Goal: Communication & Community: Answer question/provide support

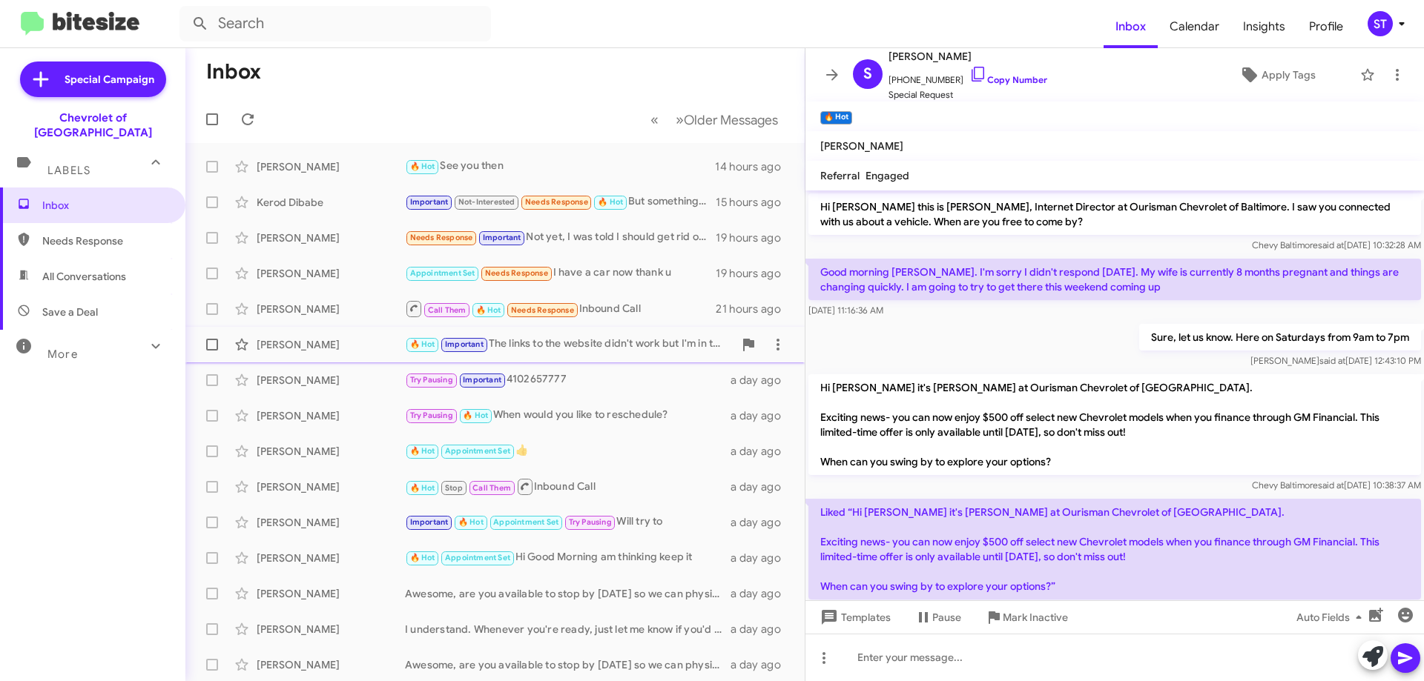
scroll to position [595, 0]
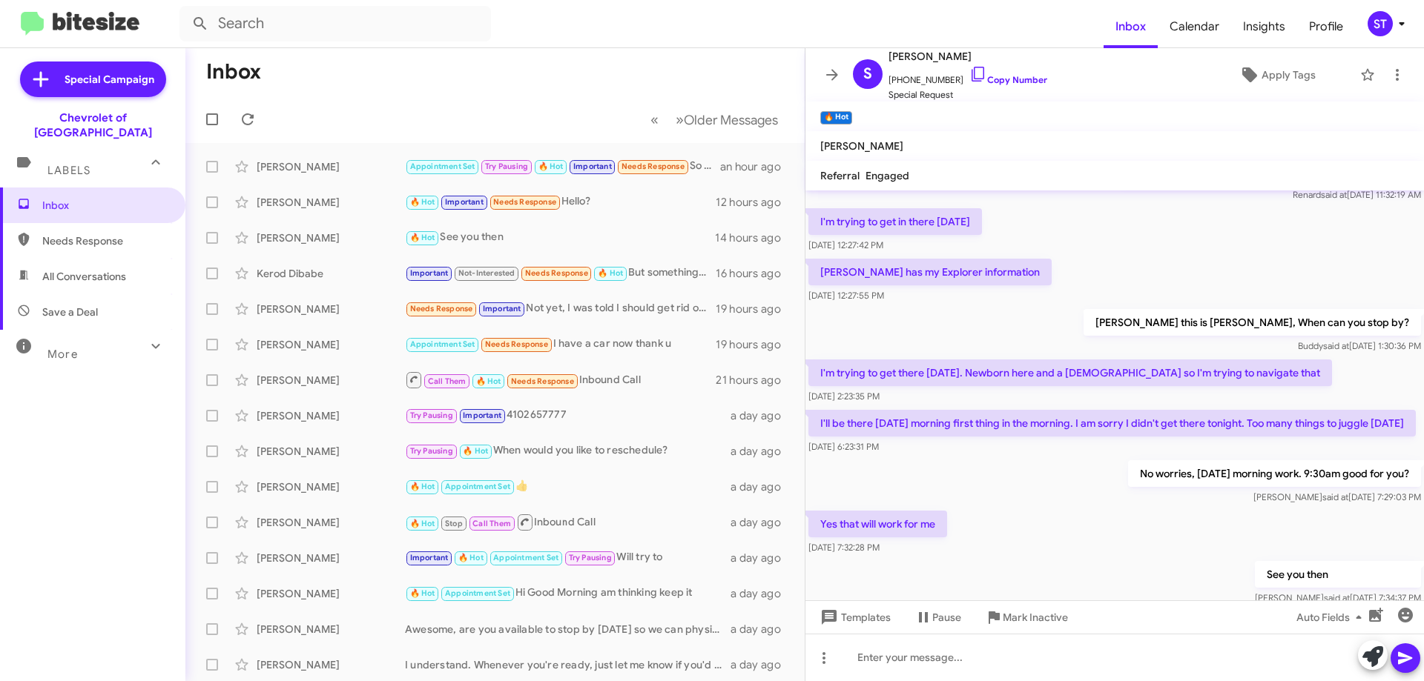
scroll to position [521, 0]
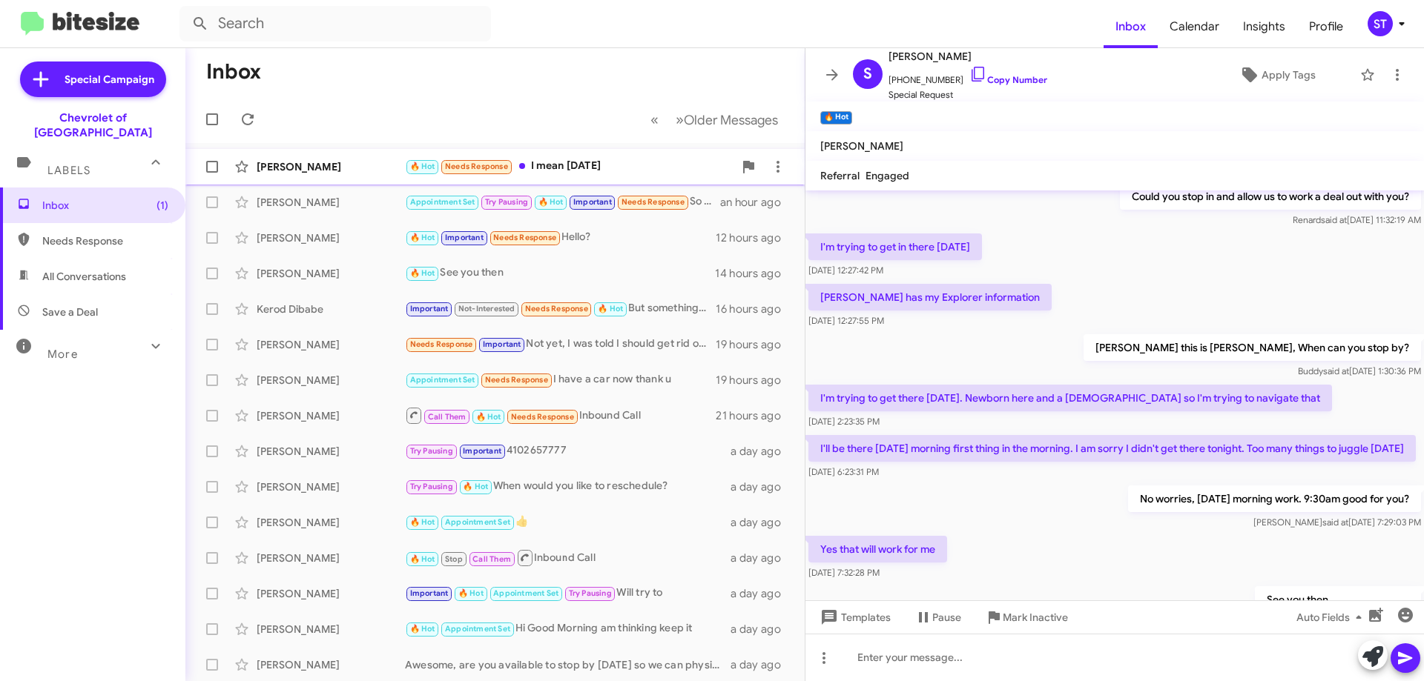
click at [575, 166] on div "🔥 Hot Needs Response I mean [DATE]" at bounding box center [569, 166] width 329 height 17
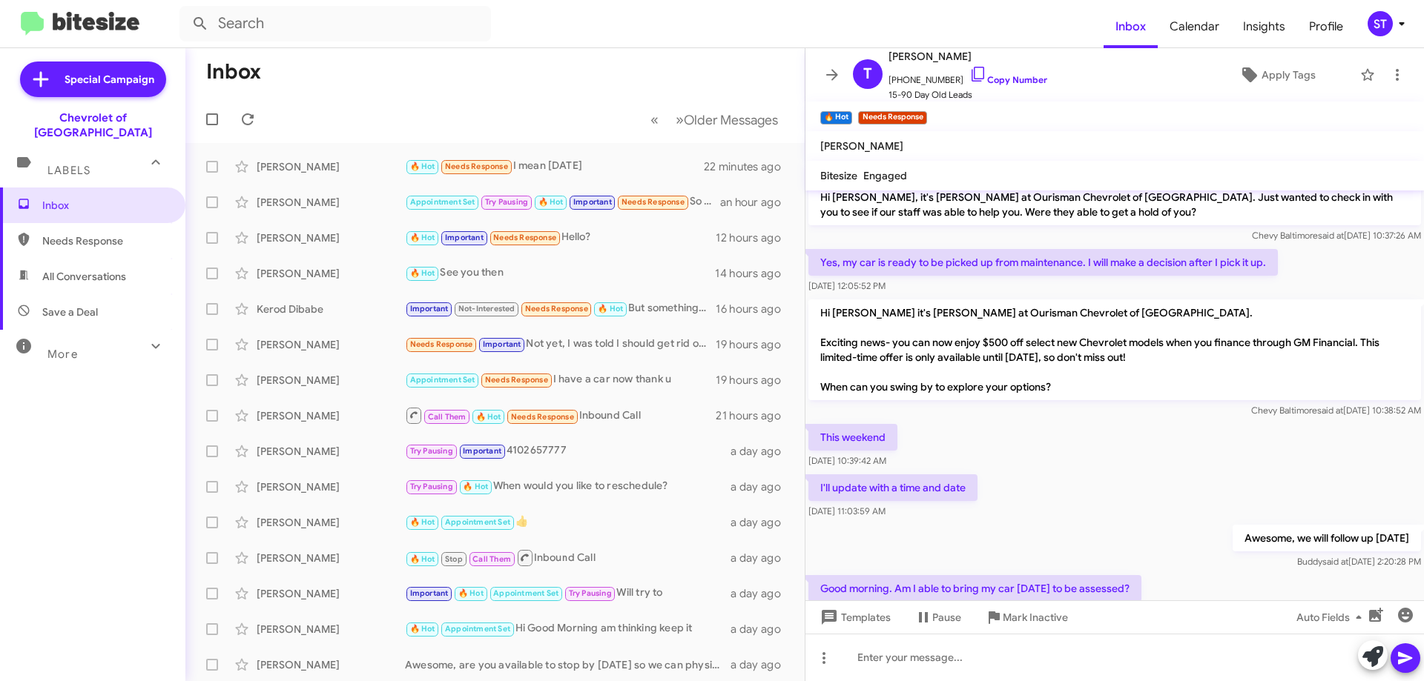
scroll to position [1013, 0]
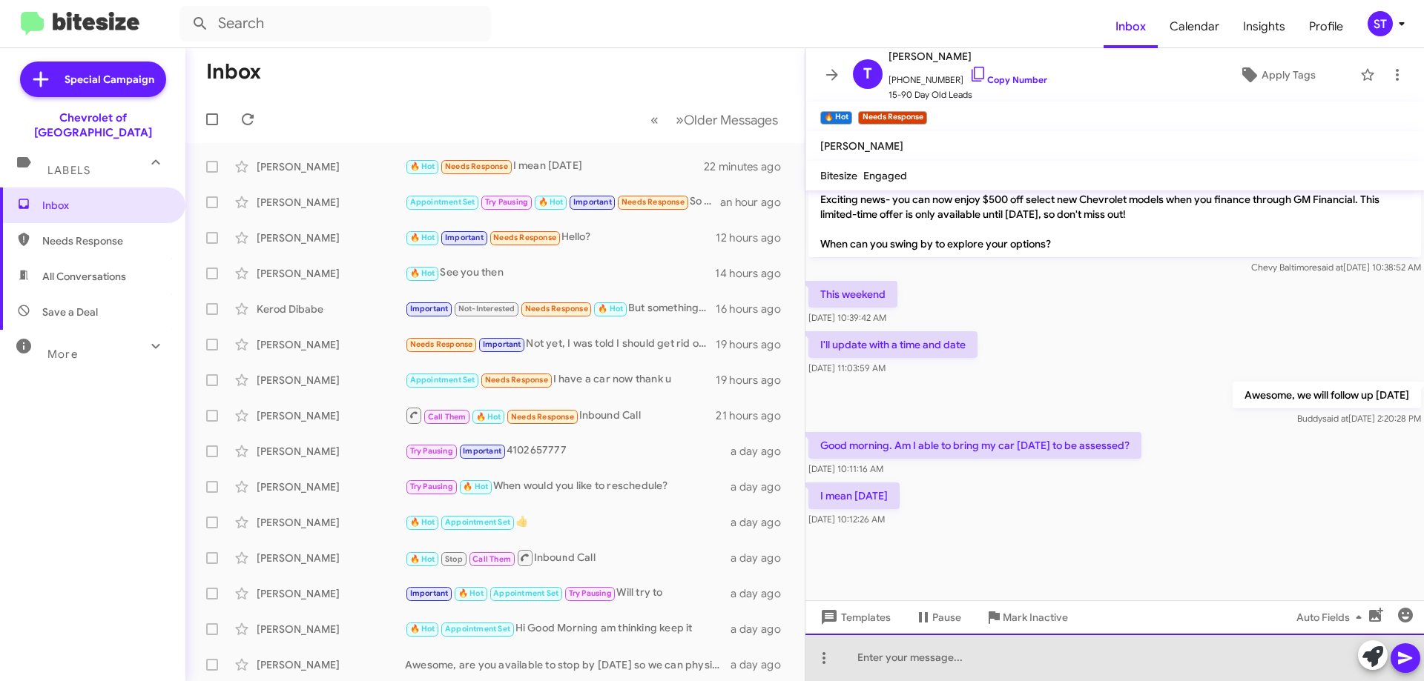
click at [954, 668] on div at bounding box center [1114, 657] width 618 height 47
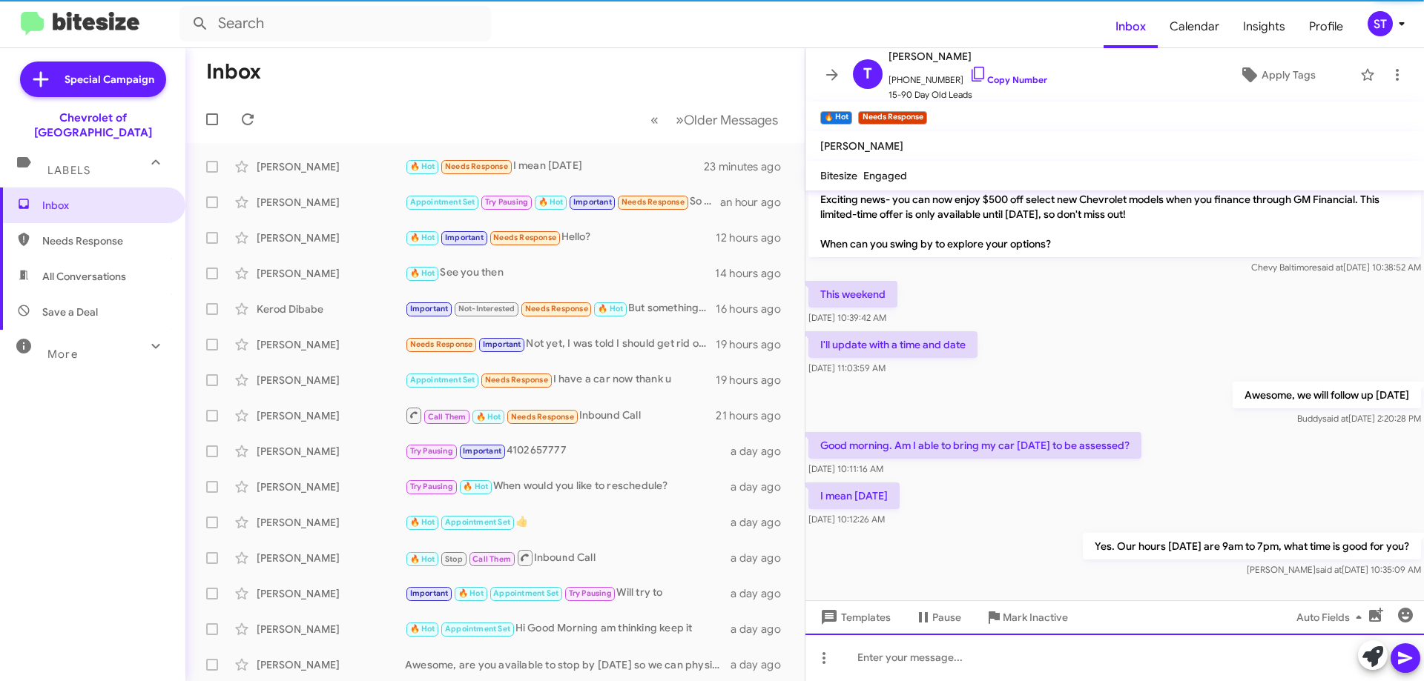
scroll to position [0, 0]
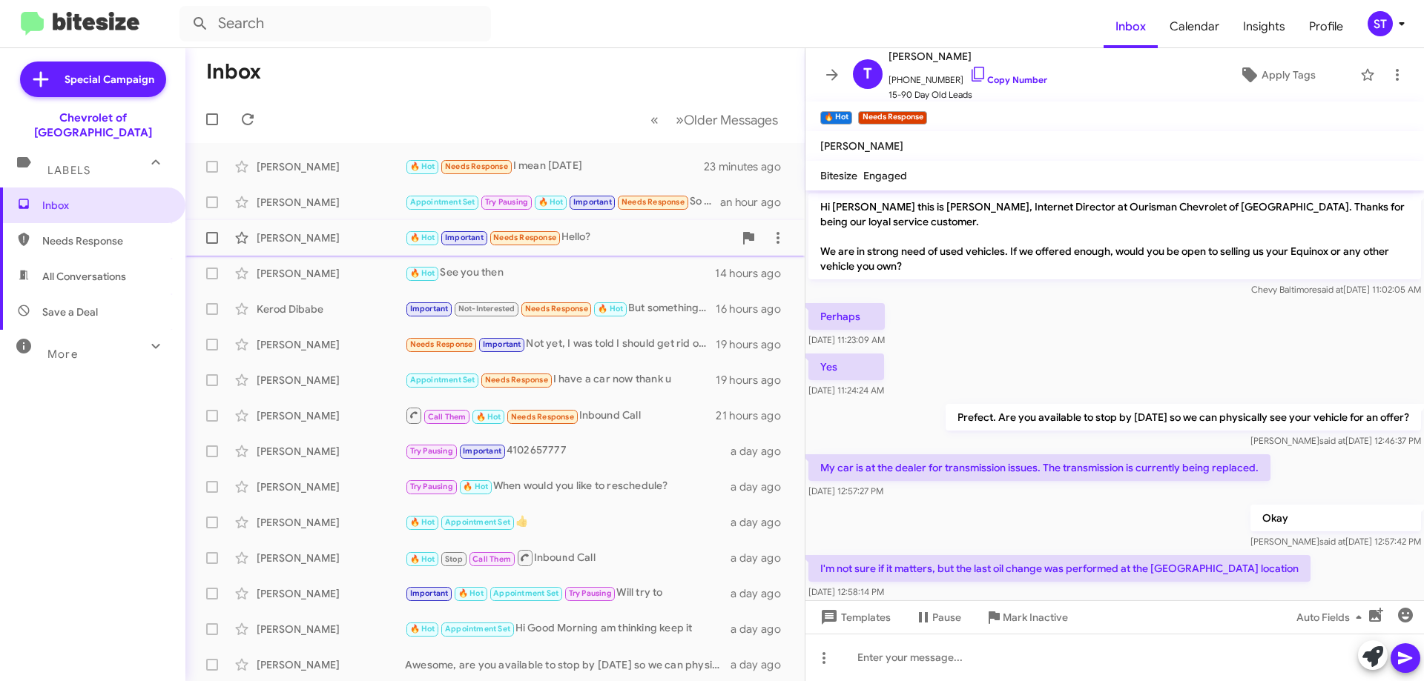
click at [617, 238] on div "🔥 Hot Important Needs Response Hello?" at bounding box center [569, 237] width 329 height 17
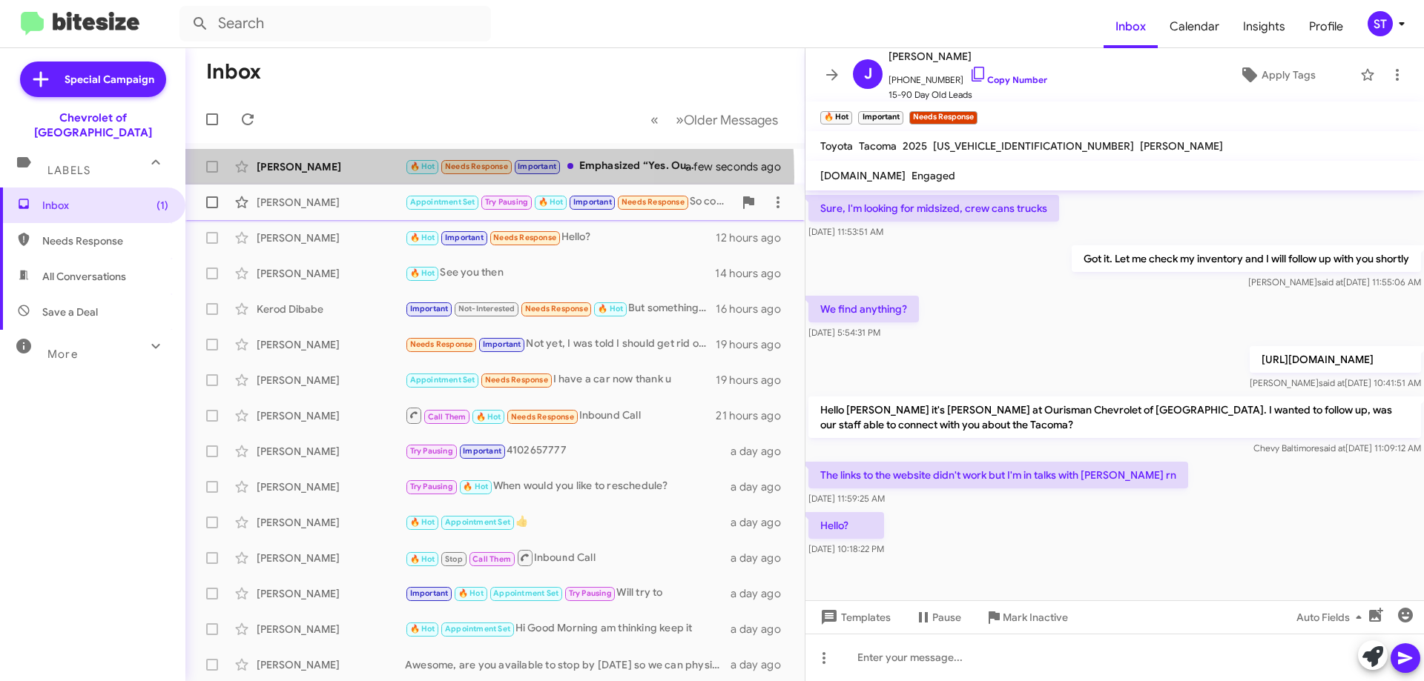
drag, startPoint x: 347, startPoint y: 177, endPoint x: 507, endPoint y: 185, distance: 160.3
click at [348, 176] on div "[PERSON_NAME] 🔥 Hot Needs Response Important Emphasized “Yes. Our hours [DATE] …" at bounding box center [494, 167] width 595 height 30
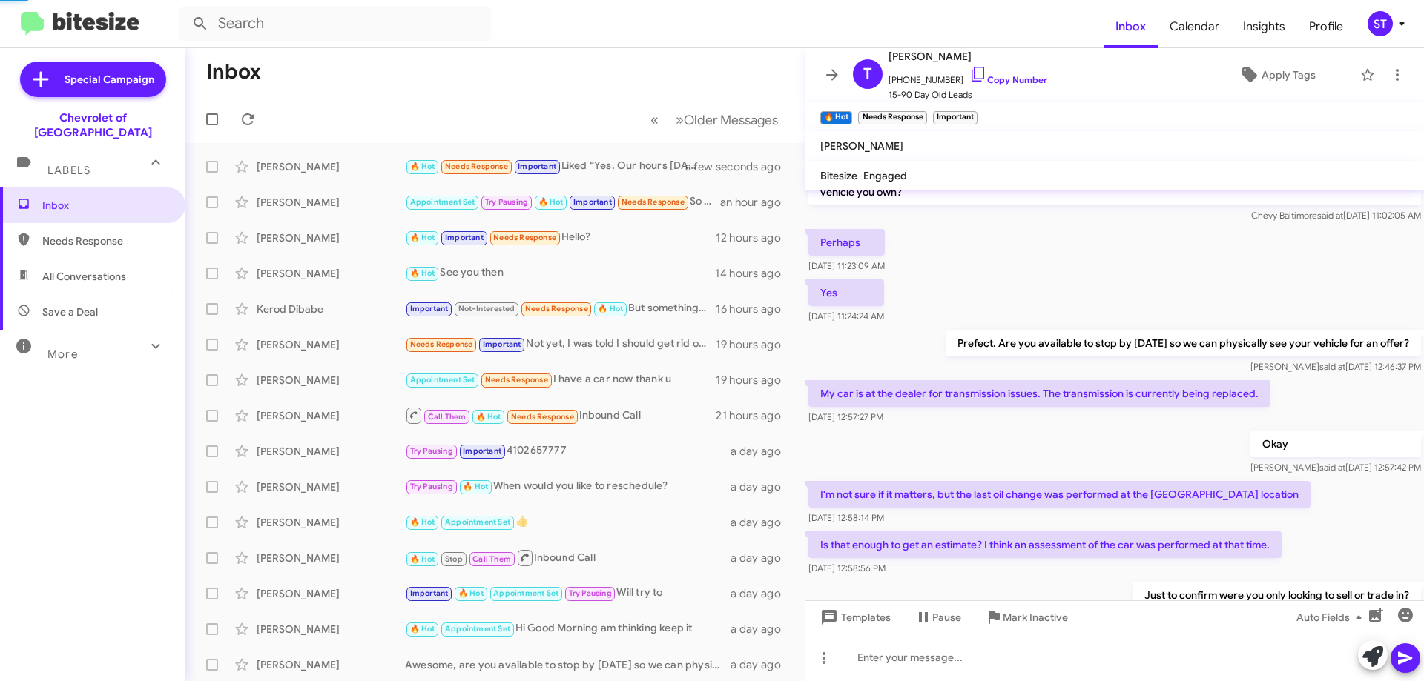
scroll to position [791, 0]
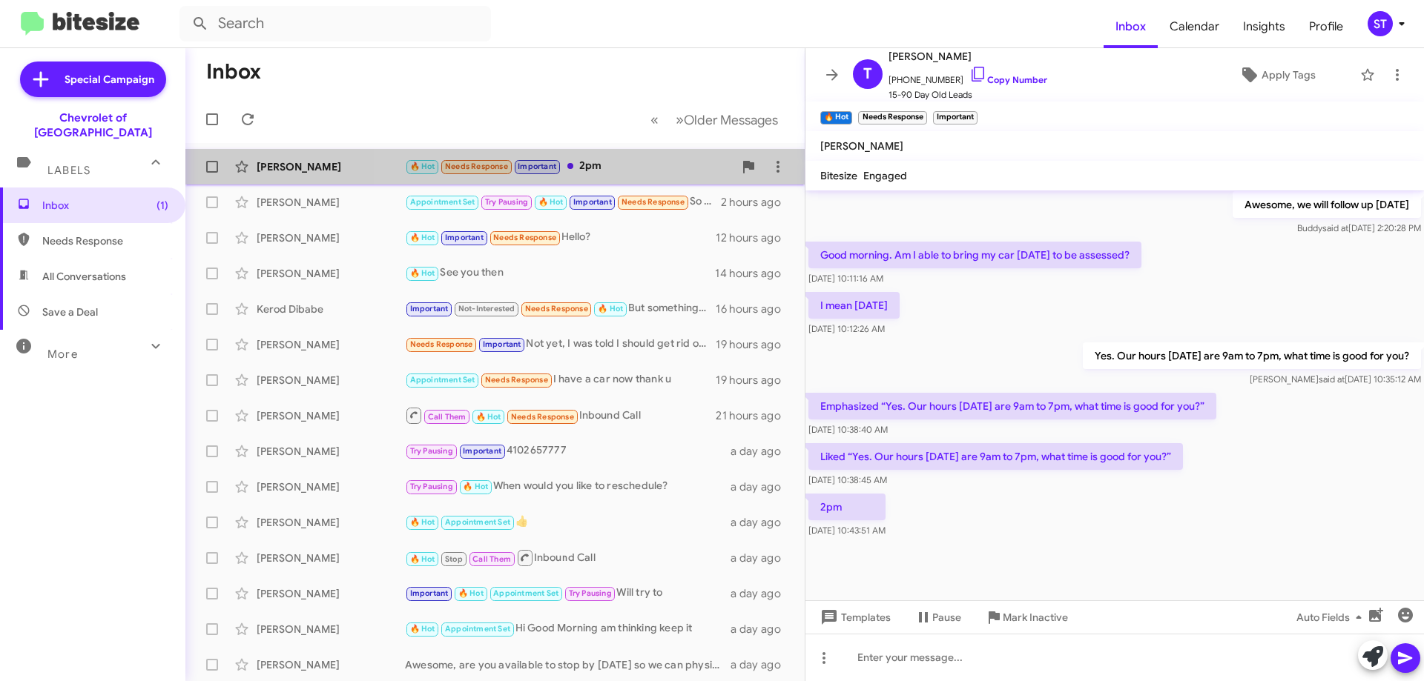
click at [628, 162] on div "🔥 Hot Needs Response Important 2pm" at bounding box center [569, 166] width 329 height 17
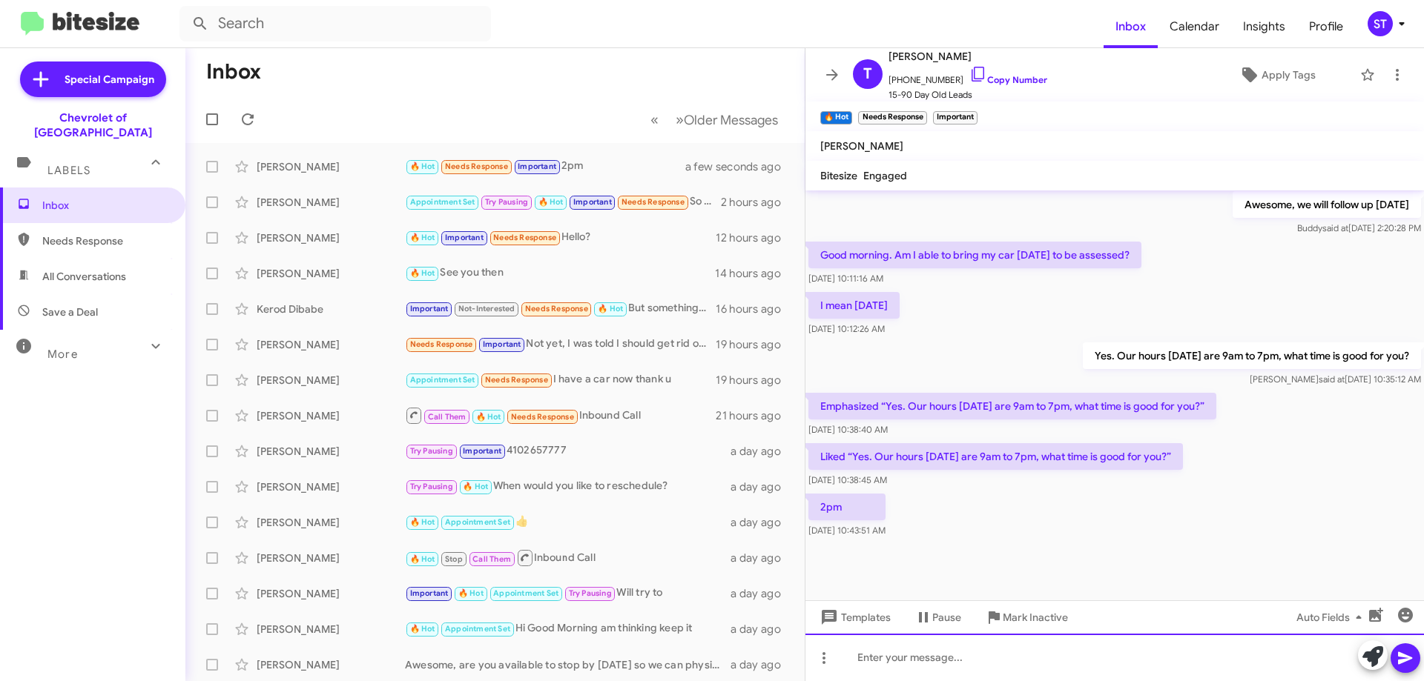
click at [910, 673] on div at bounding box center [1114, 657] width 618 height 47
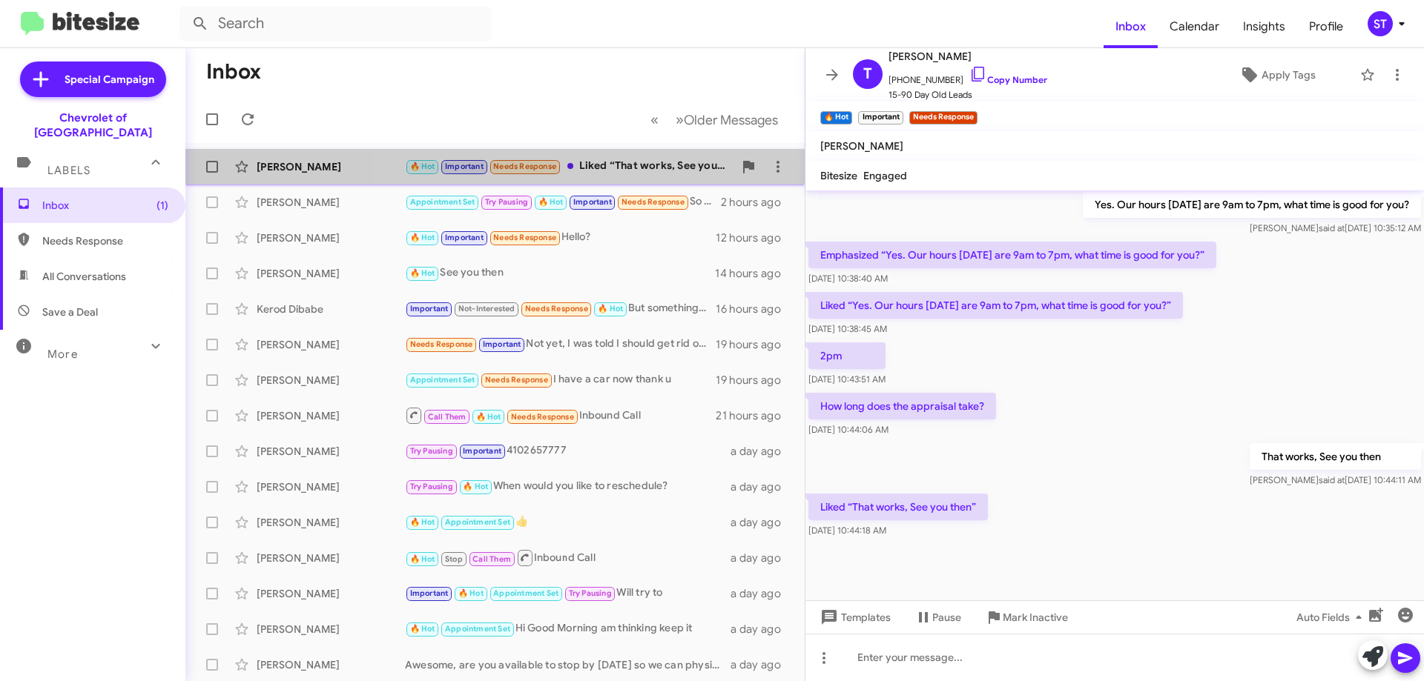
click at [635, 165] on div "🔥 Hot Important Needs Response Liked “That works, See you then”" at bounding box center [569, 166] width 329 height 17
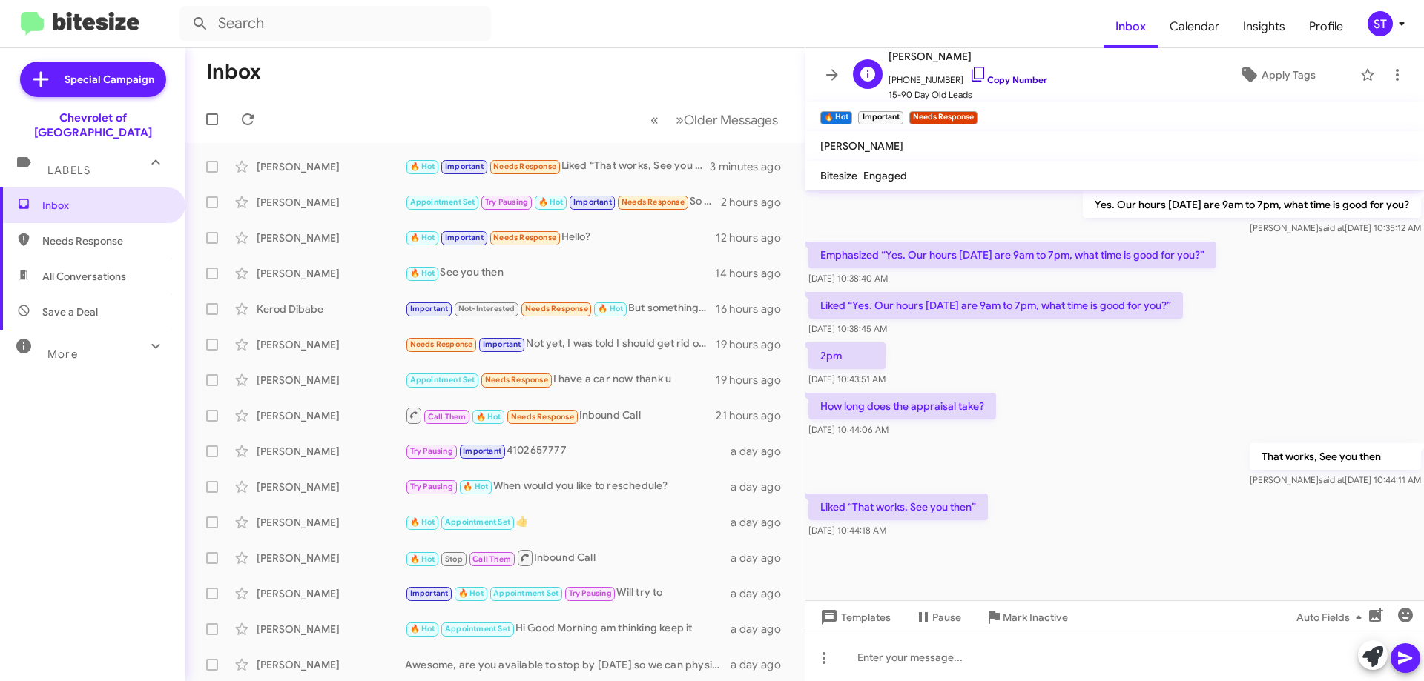
click at [969, 70] on icon at bounding box center [978, 74] width 18 height 18
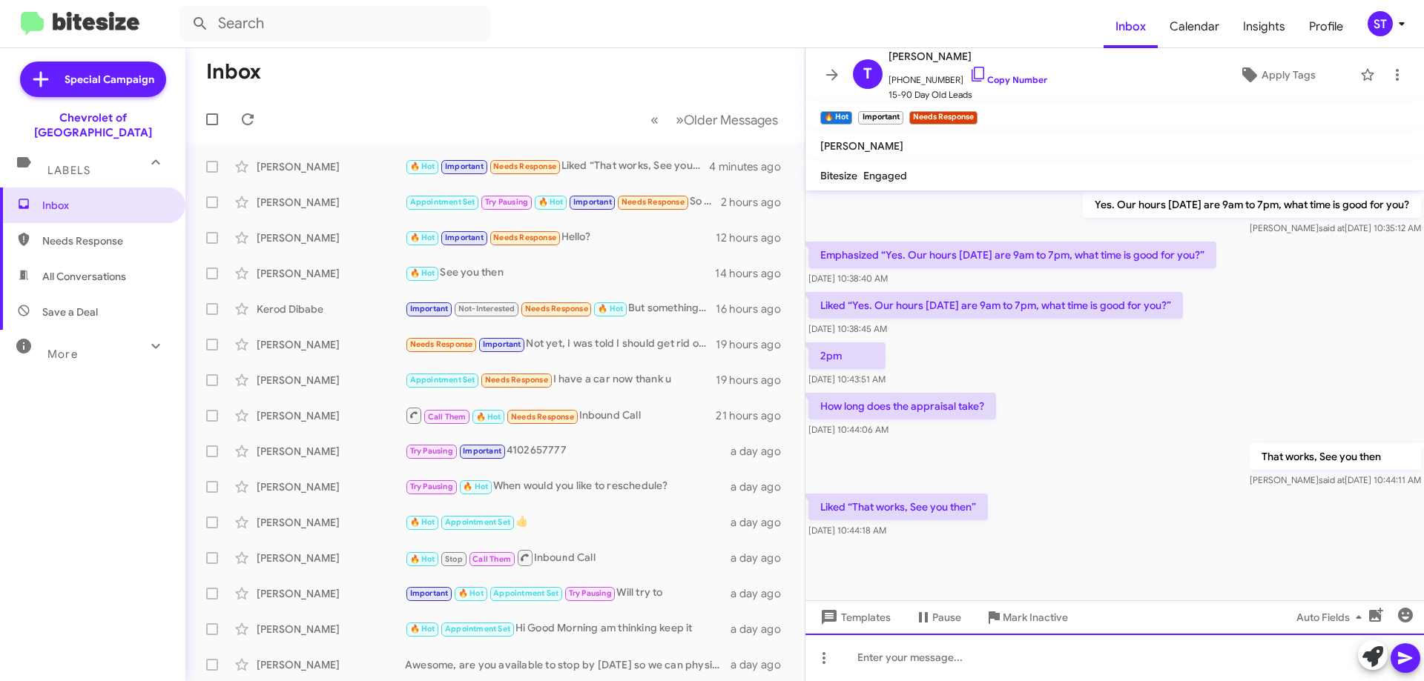
click at [906, 672] on div at bounding box center [1114, 657] width 618 height 47
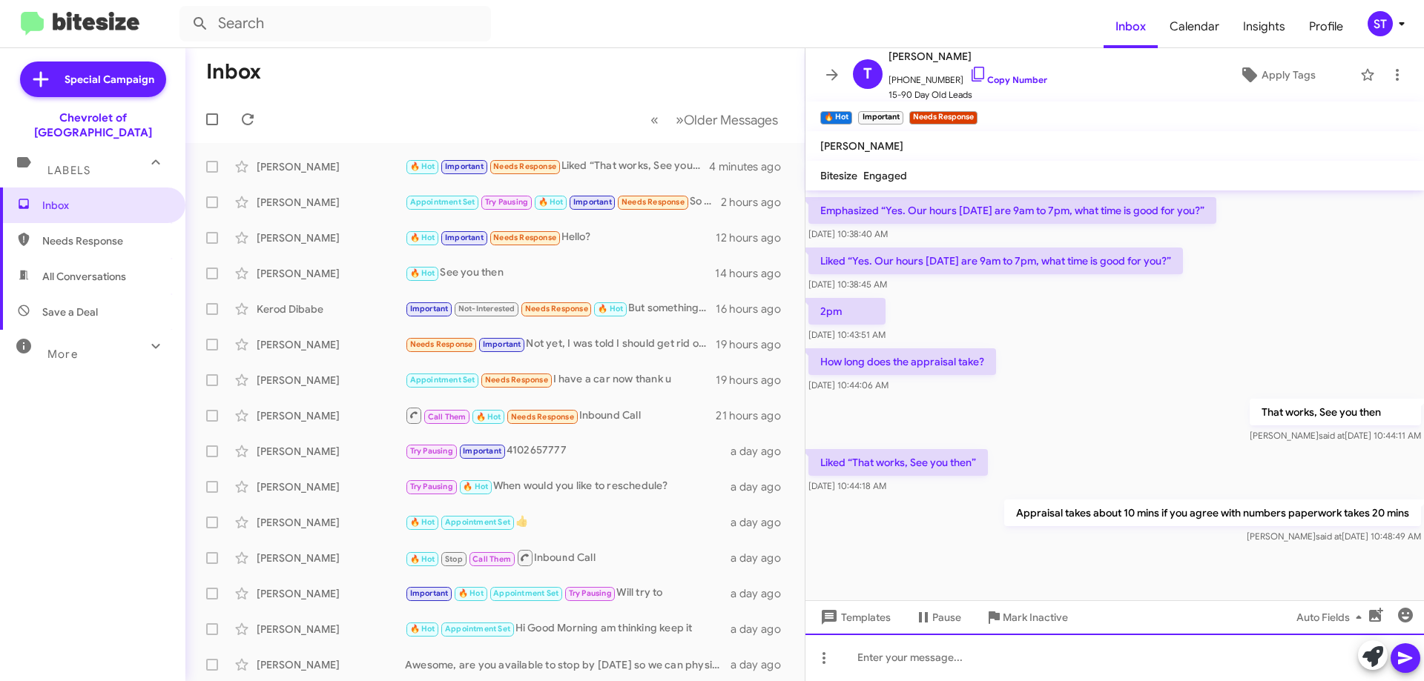
scroll to position [1446, 0]
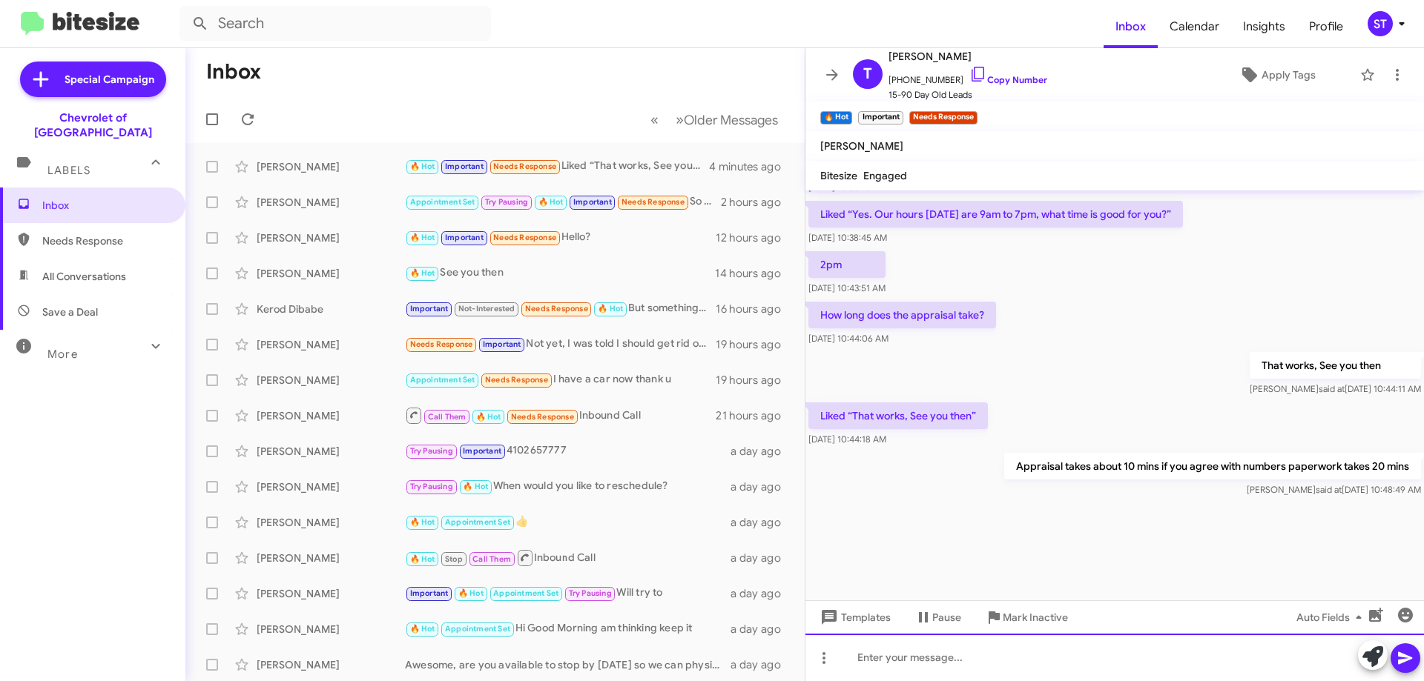
click at [1002, 671] on div at bounding box center [1114, 657] width 618 height 47
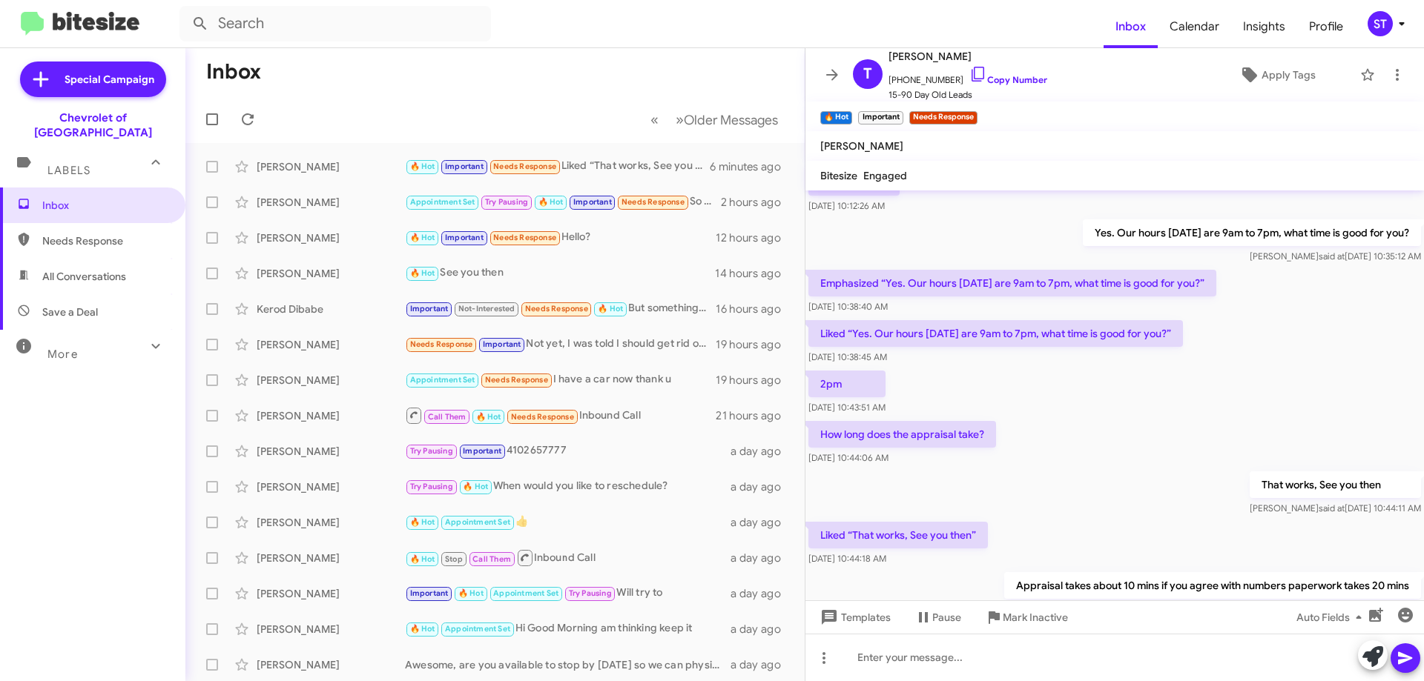
scroll to position [1500, 0]
